Goal: Task Accomplishment & Management: Use online tool/utility

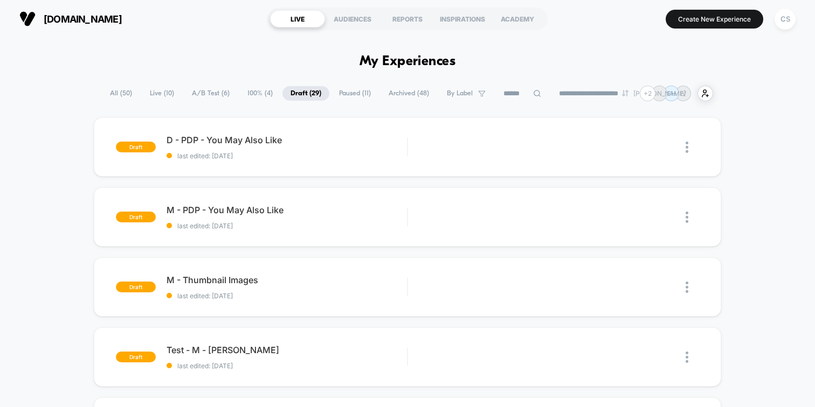
scroll to position [37, 0]
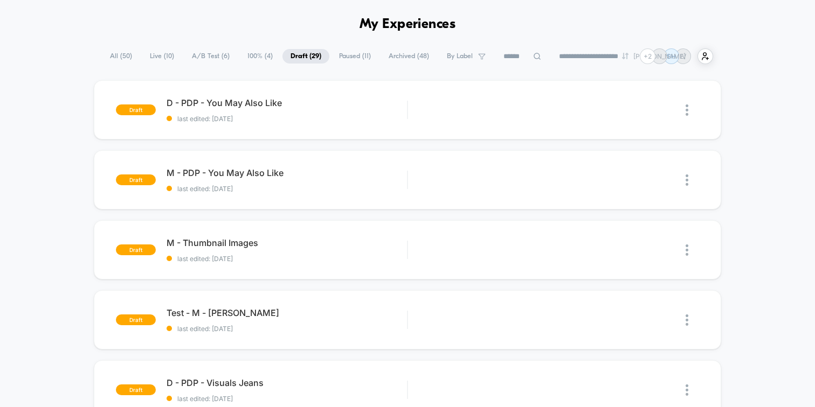
click at [153, 57] on span "Live ( 10 )" at bounding box center [162, 56] width 40 height 15
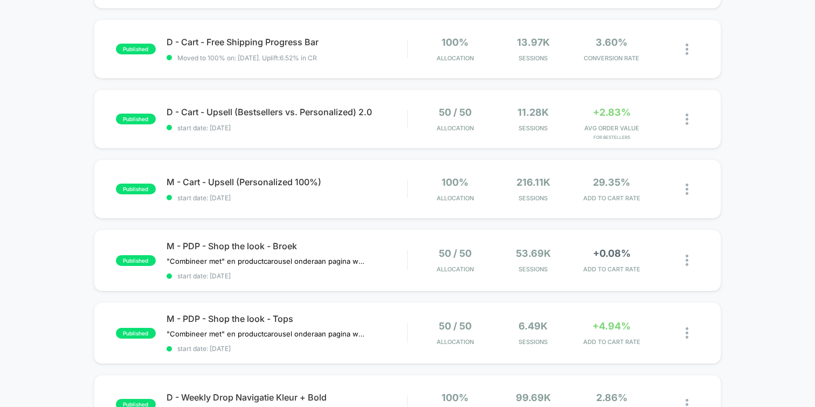
scroll to position [162, 0]
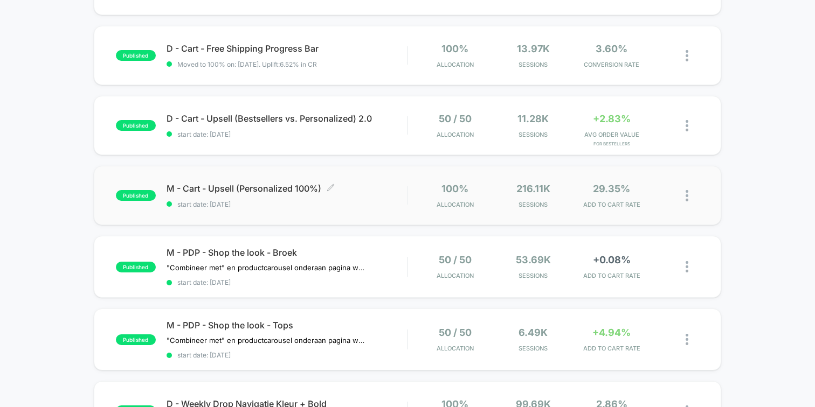
click at [361, 205] on span "start date: [DATE]" at bounding box center [286, 204] width 240 height 8
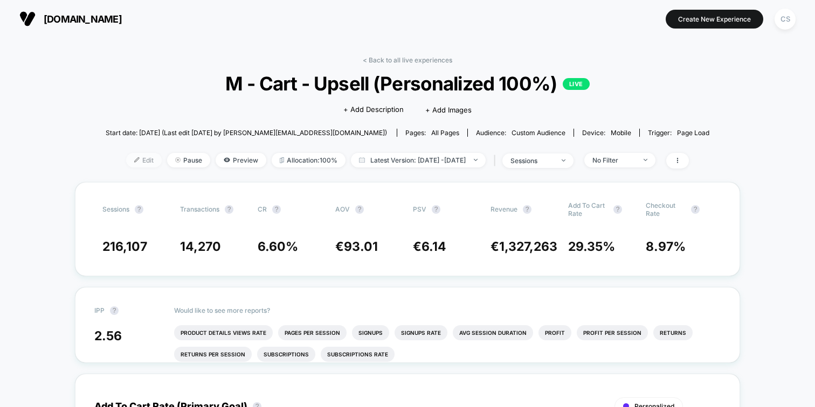
click at [126, 162] on span "Edit" at bounding box center [144, 160] width 36 height 15
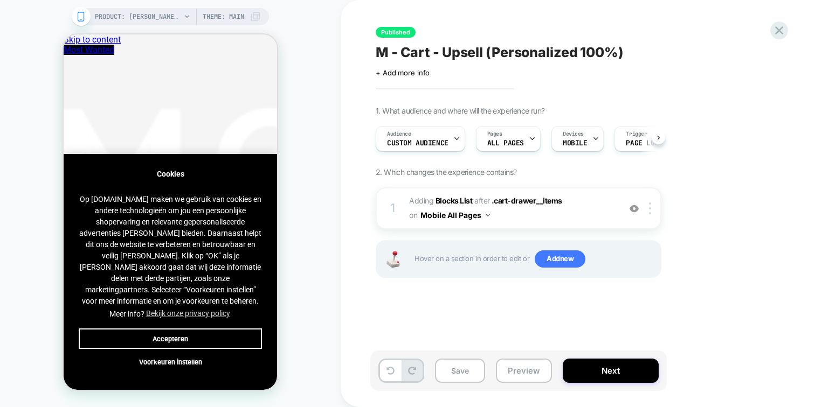
scroll to position [0, 1]
click at [548, 213] on span "#_loomi_addon_1736771322526_dup1740734971_dup1744117674_dup1750681020_dup175334…" at bounding box center [511, 208] width 205 height 29
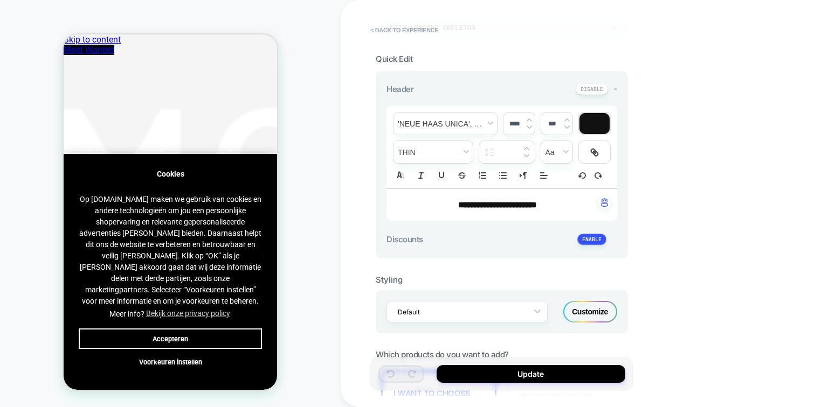
type textarea "*"
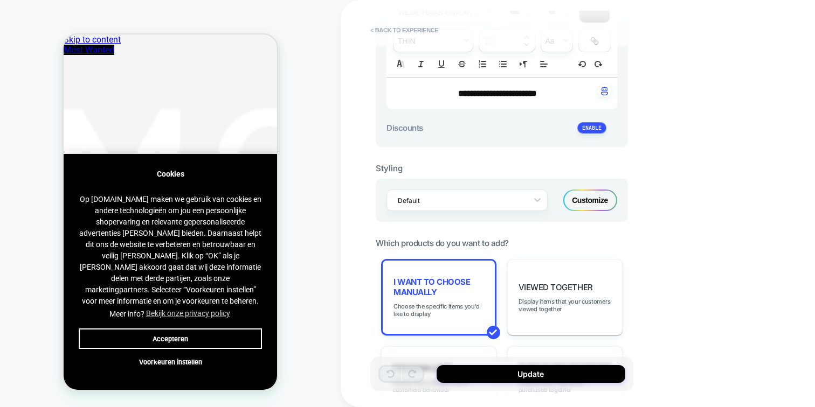
scroll to position [330, 0]
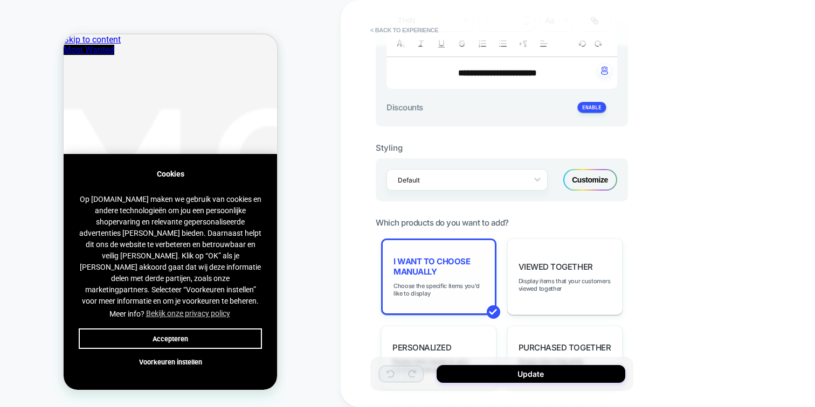
click at [450, 271] on span "I want to choose manually" at bounding box center [438, 266] width 91 height 20
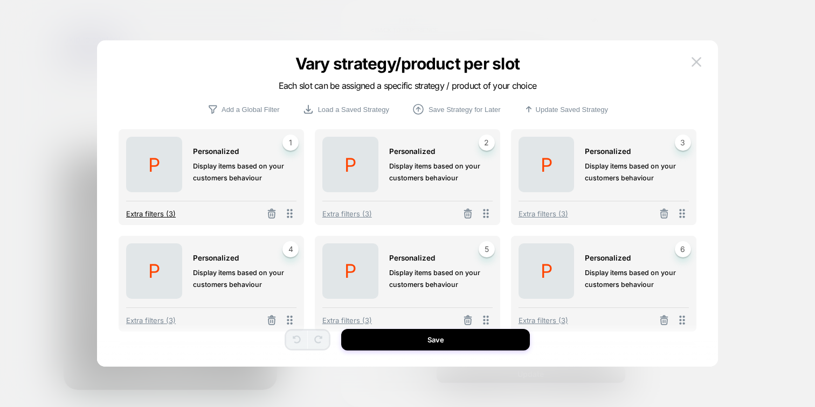
click at [171, 215] on span "Extra filters (3)" at bounding box center [151, 214] width 50 height 9
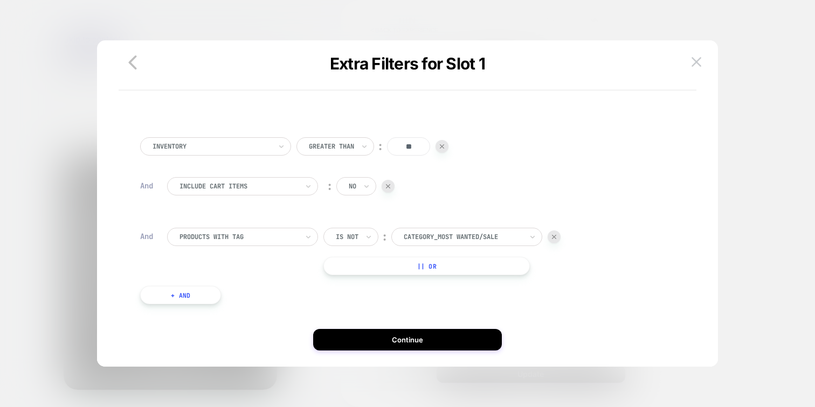
click at [186, 295] on button "+ And" at bounding box center [180, 295] width 81 height 18
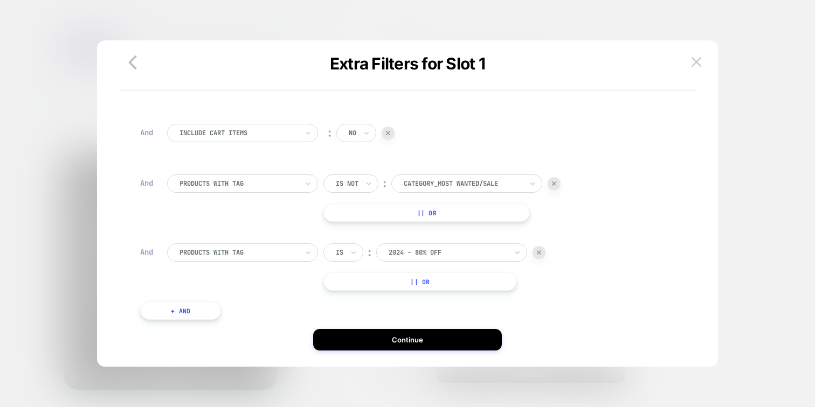
scroll to position [57, 0]
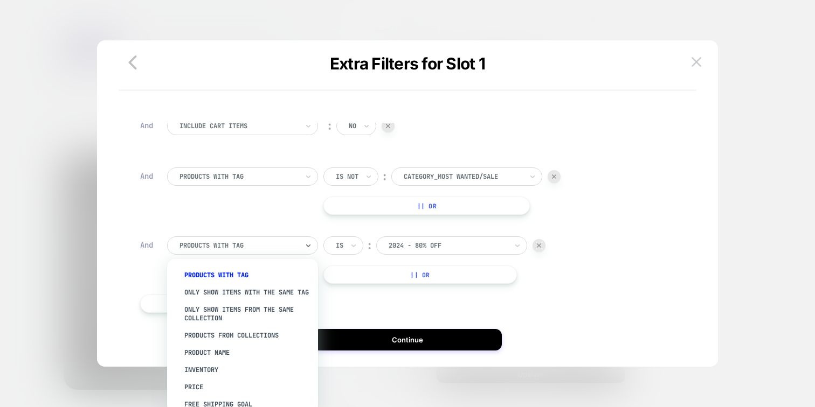
click at [231, 241] on div at bounding box center [238, 246] width 119 height 10
click at [206, 360] on div "Product Name" at bounding box center [248, 352] width 140 height 17
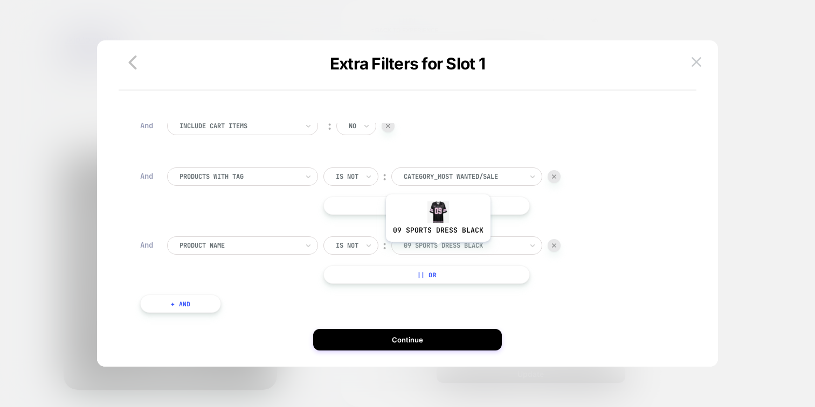
click at [438, 245] on div at bounding box center [463, 246] width 119 height 10
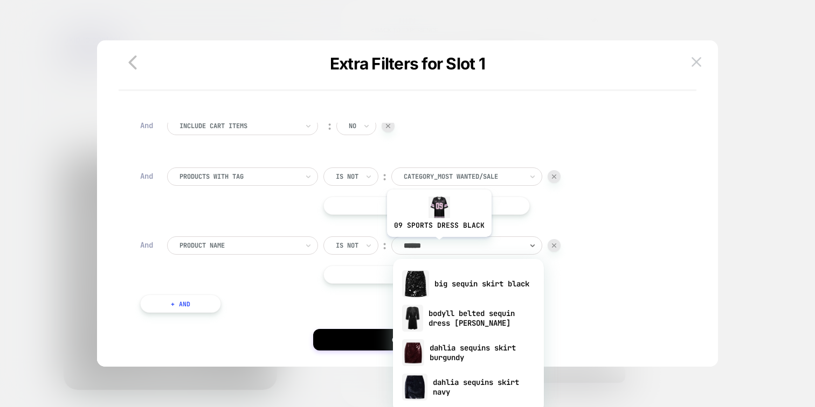
type input "*******"
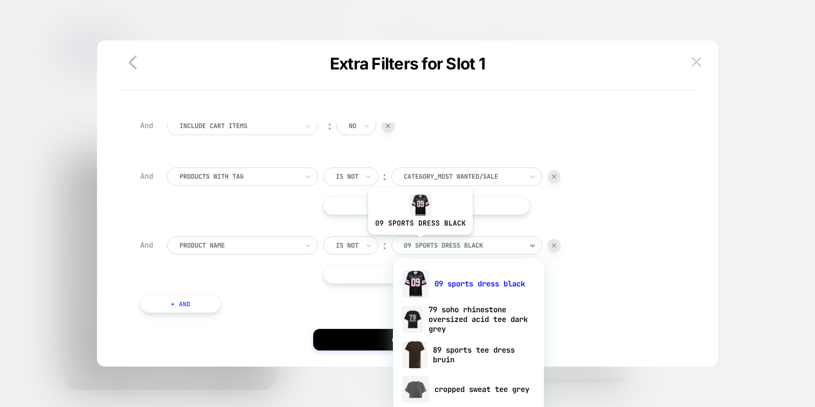
click at [419, 243] on div at bounding box center [463, 246] width 119 height 10
paste input "**********"
type input "**********"
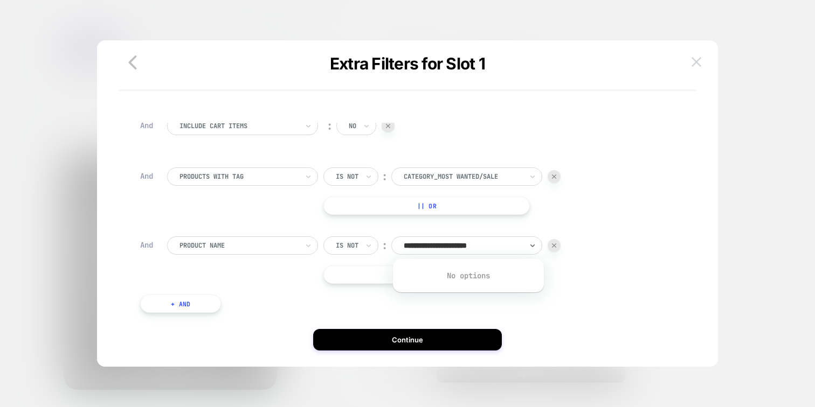
click at [694, 64] on img at bounding box center [696, 61] width 10 height 9
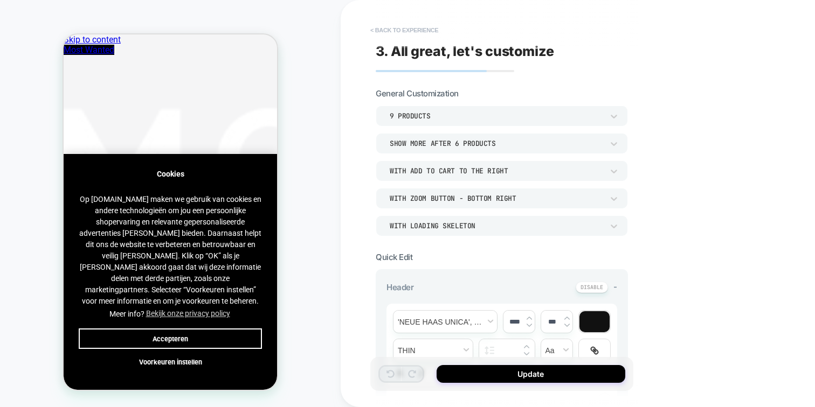
click at [380, 25] on button "< Back to experience" at bounding box center [404, 30] width 79 height 17
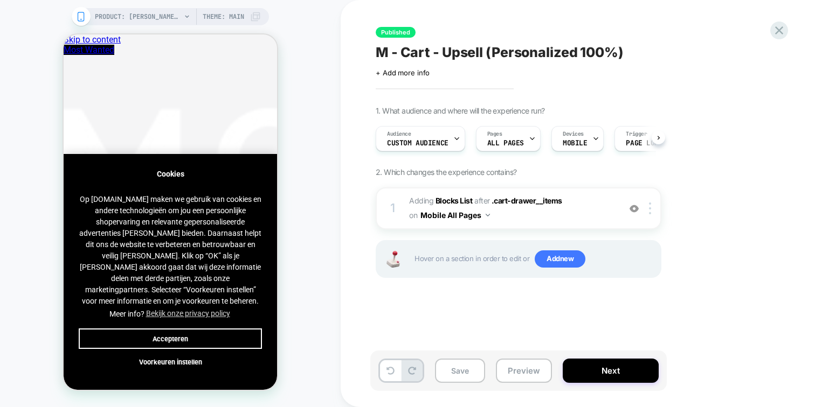
scroll to position [0, 1]
click at [773, 30] on icon at bounding box center [778, 30] width 15 height 15
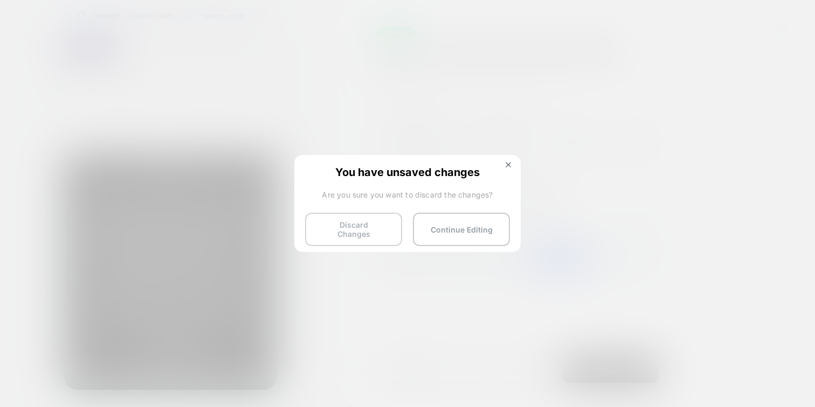
click at [367, 222] on button "Discard Changes" at bounding box center [353, 229] width 97 height 33
